Goal: Book appointment/travel/reservation

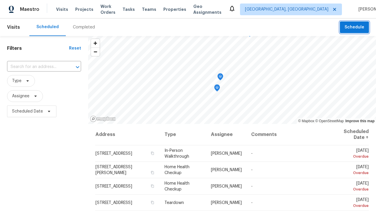
click at [355, 24] on span "Schedule" at bounding box center [354, 27] width 20 height 7
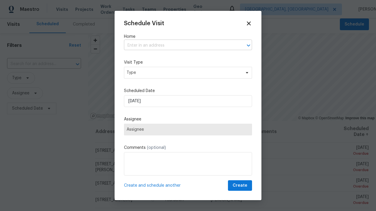
click at [180, 46] on input "text" at bounding box center [180, 45] width 112 height 9
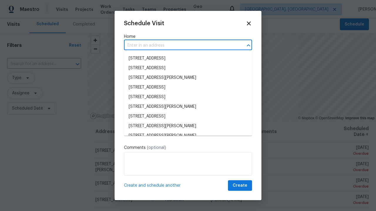
click at [188, 58] on li "[STREET_ADDRESS]" at bounding box center [188, 59] width 128 height 10
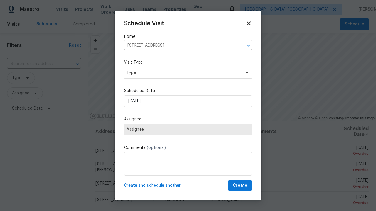
click at [188, 73] on span "Type" at bounding box center [184, 73] width 114 height 6
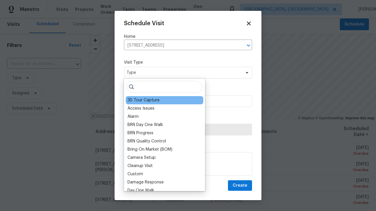
click at [143, 100] on div "3D Tour Capture" at bounding box center [143, 100] width 32 height 6
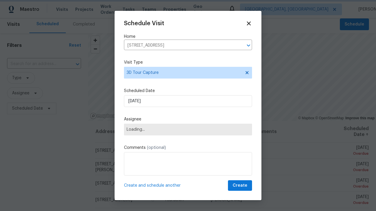
click at [188, 129] on span "Loading..." at bounding box center [188, 129] width 123 height 5
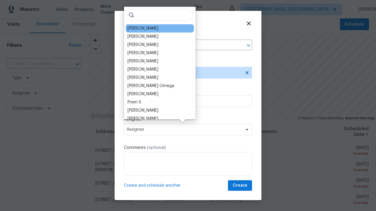
click at [139, 28] on div "[PERSON_NAME]" at bounding box center [142, 29] width 31 height 6
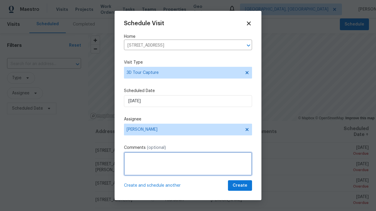
type textarea "Scheduling"
